Goal: Check status: Check status

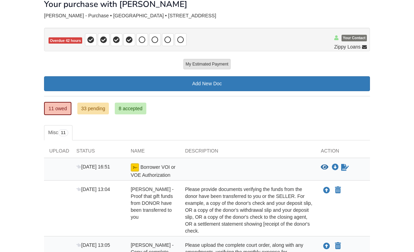
scroll to position [36, 0]
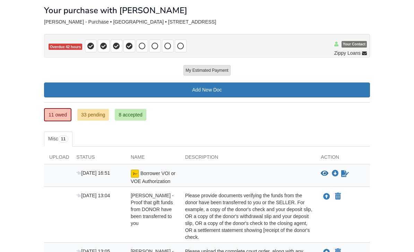
click at [99, 118] on link "33 pending" at bounding box center [93, 115] width 32 height 12
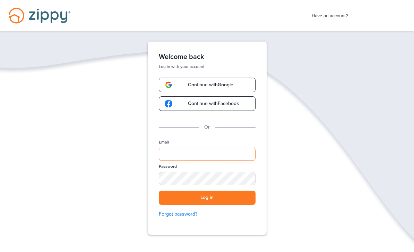
click at [210, 155] on input "Email" at bounding box center [207, 154] width 97 height 13
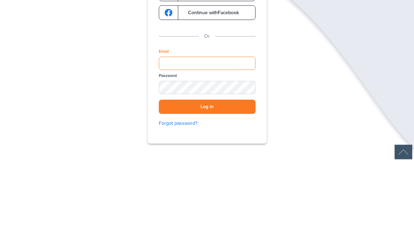
type input "**********"
click at [207, 191] on button "Log in" at bounding box center [207, 198] width 97 height 14
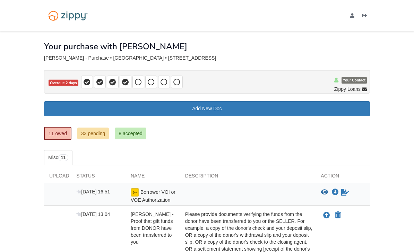
click at [88, 135] on link "33 pending" at bounding box center [93, 134] width 32 height 12
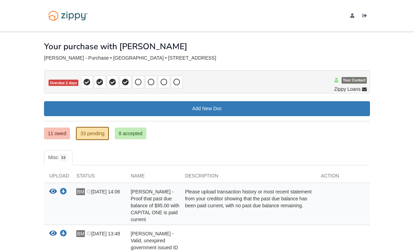
click at [122, 137] on link "8 accepted" at bounding box center [131, 134] width 32 height 12
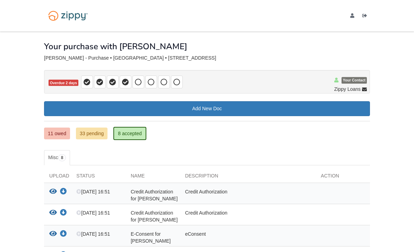
click at [57, 130] on link "11 owed" at bounding box center [57, 134] width 26 height 12
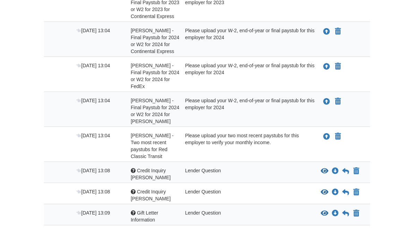
scroll to position [330, 0]
